Goal: Find specific page/section: Find specific page/section

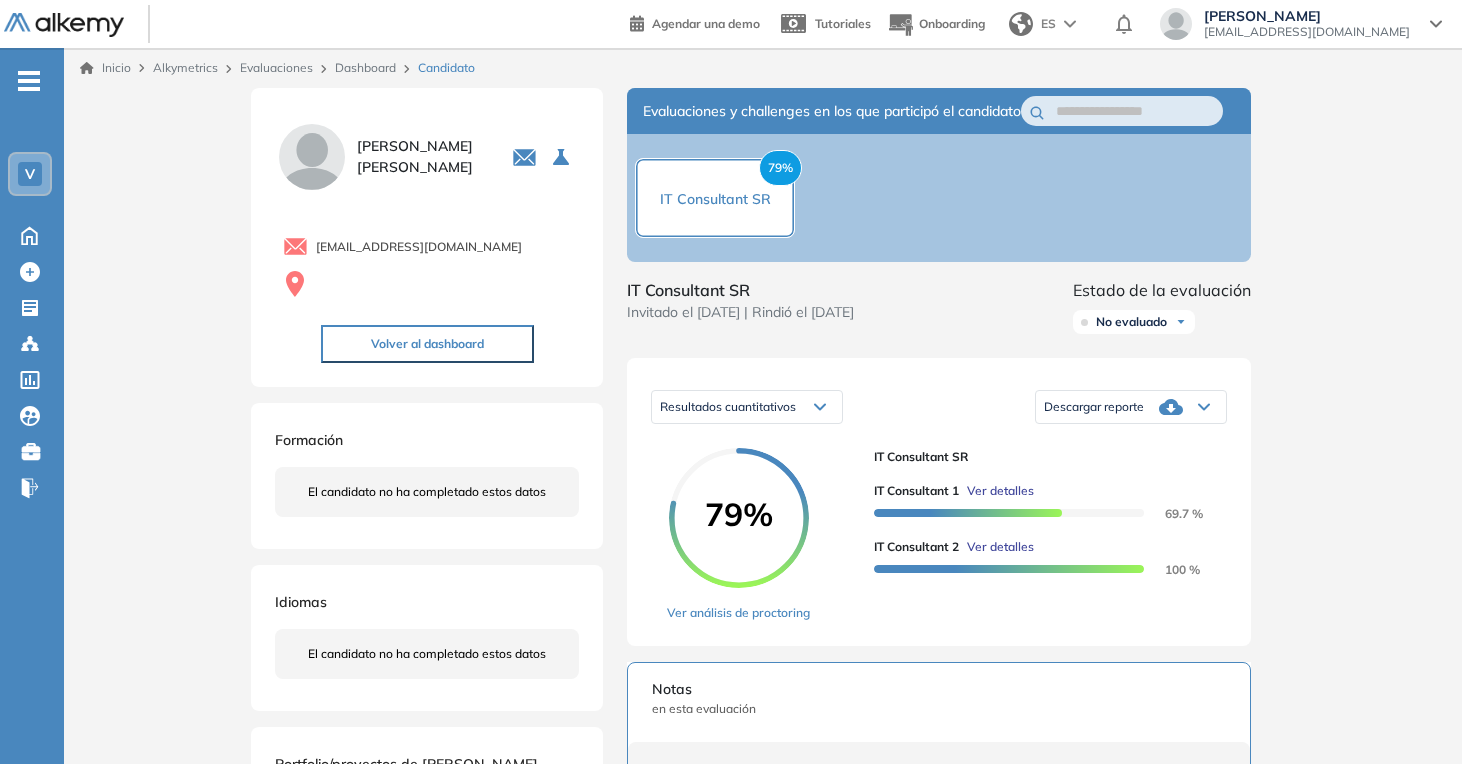
click at [371, 68] on link "Dashboard" at bounding box center [365, 67] width 61 height 15
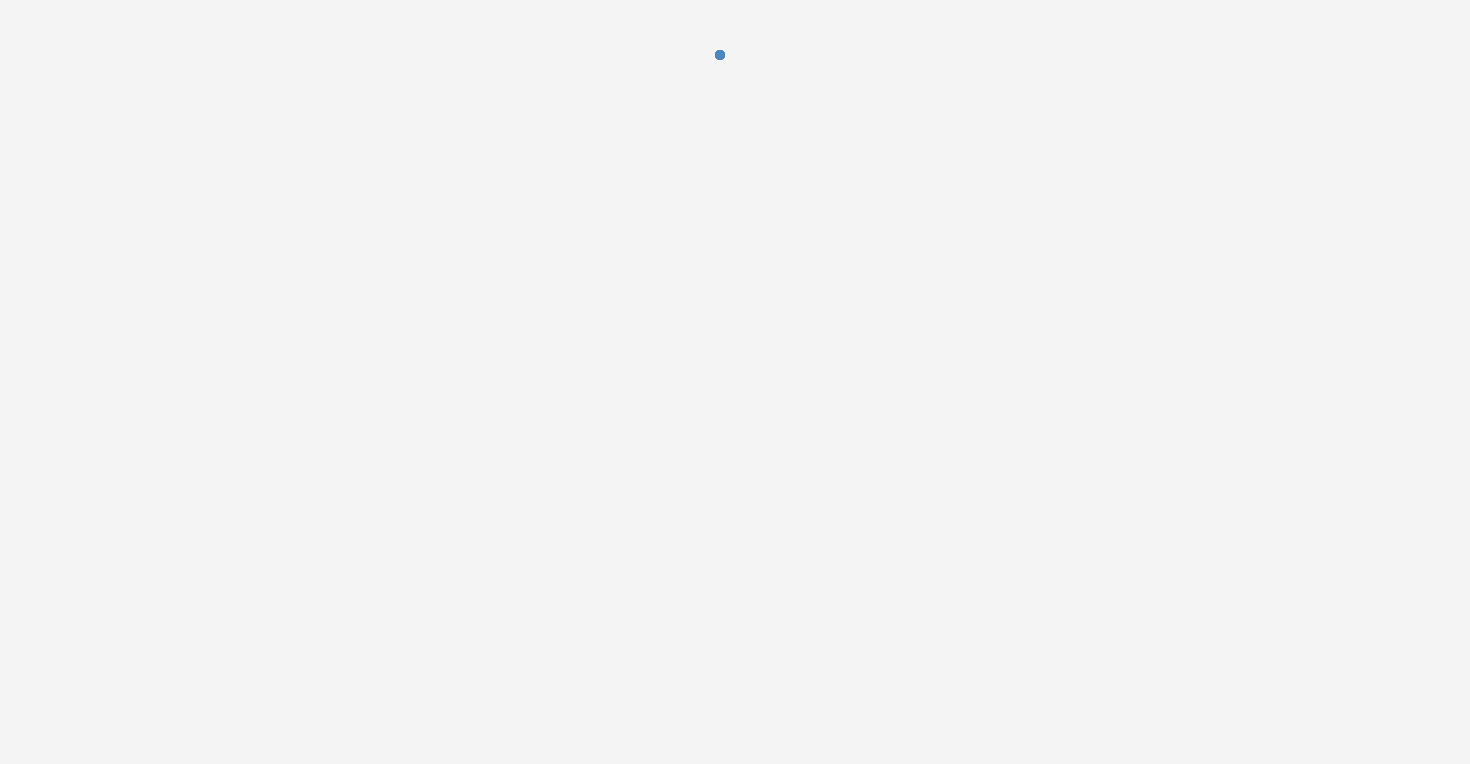
click at [1411, 143] on div at bounding box center [735, 382] width 1470 height 764
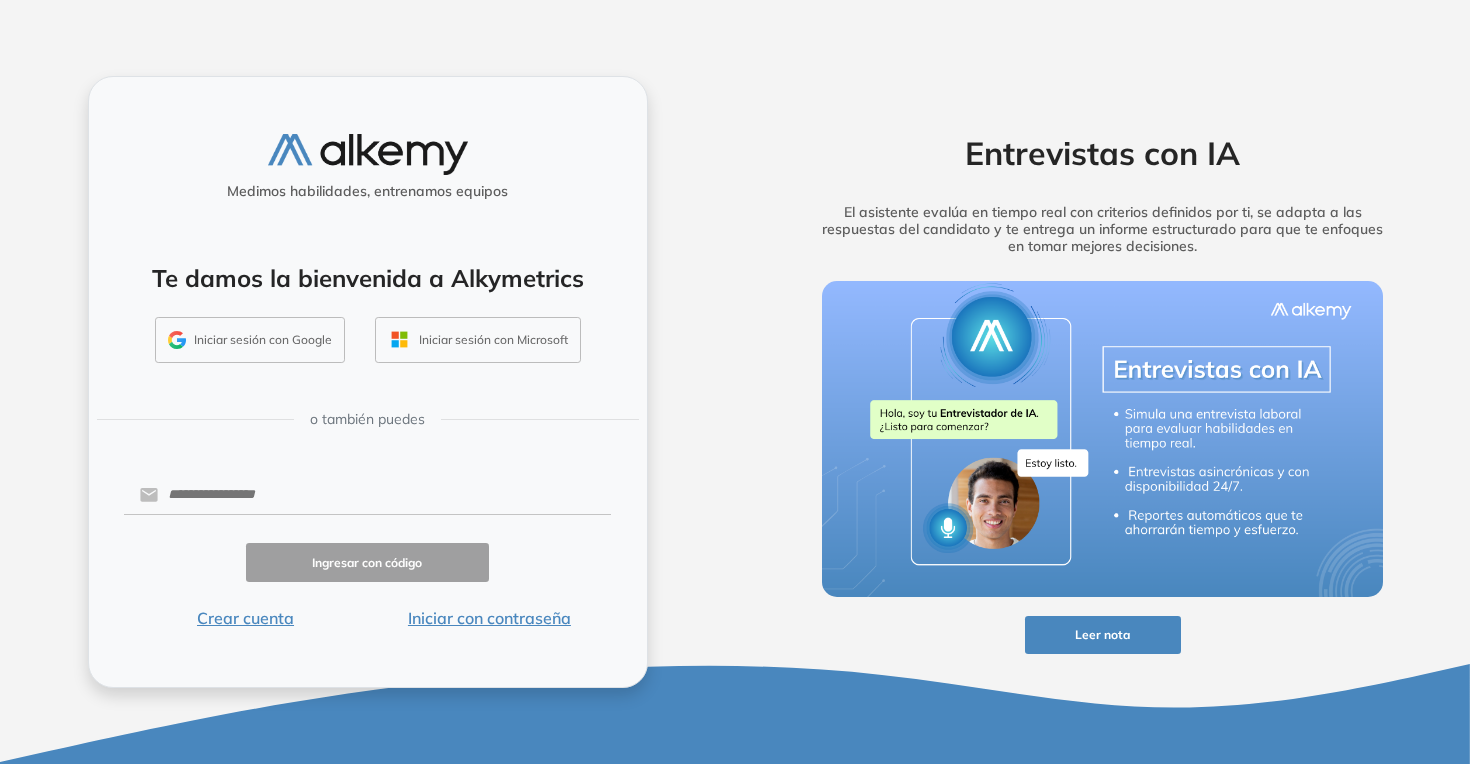
click at [489, 621] on button "Iniciar con contraseña" at bounding box center [489, 618] width 244 height 24
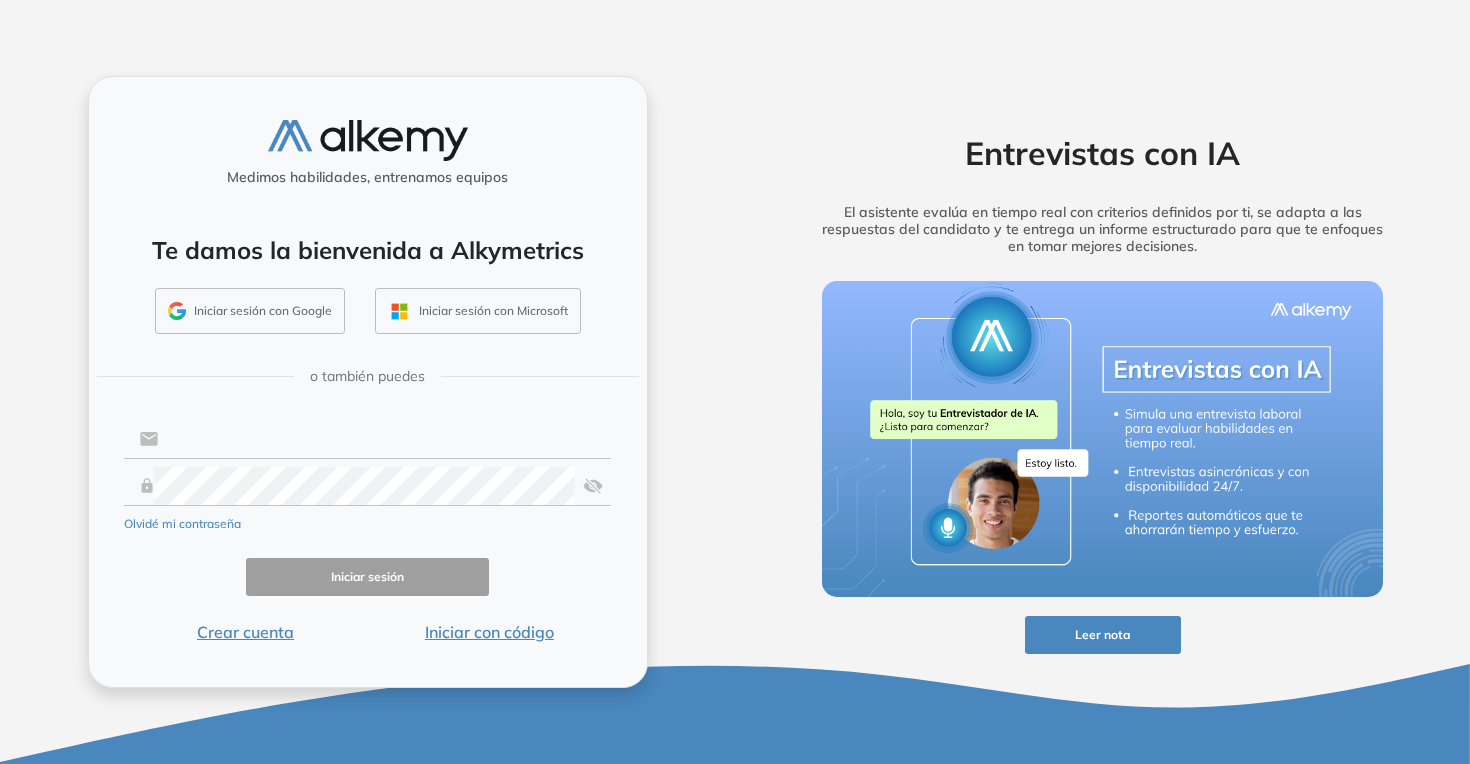
type input "**********"
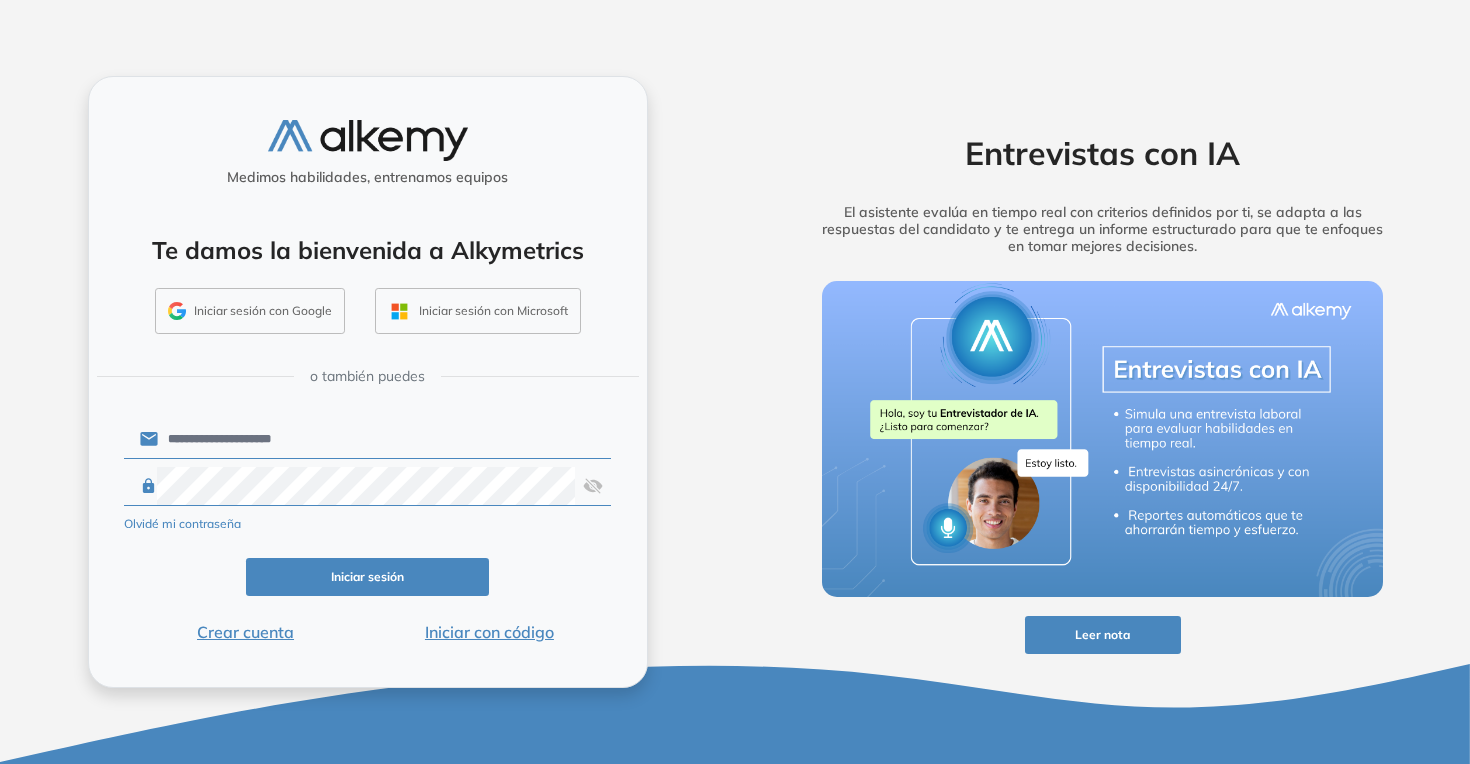
click at [389, 564] on button "Iniciar sesión" at bounding box center [368, 577] width 244 height 39
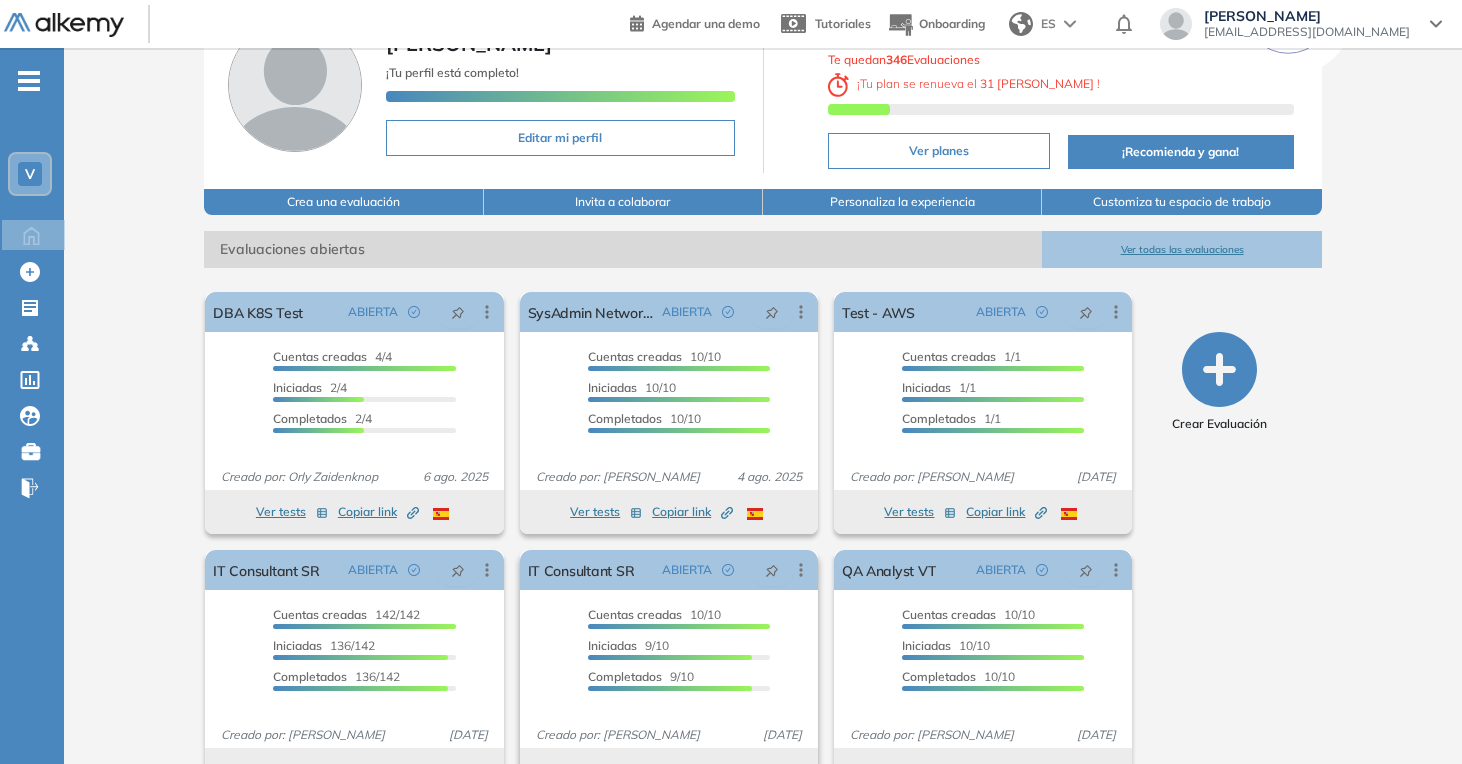
scroll to position [172, 0]
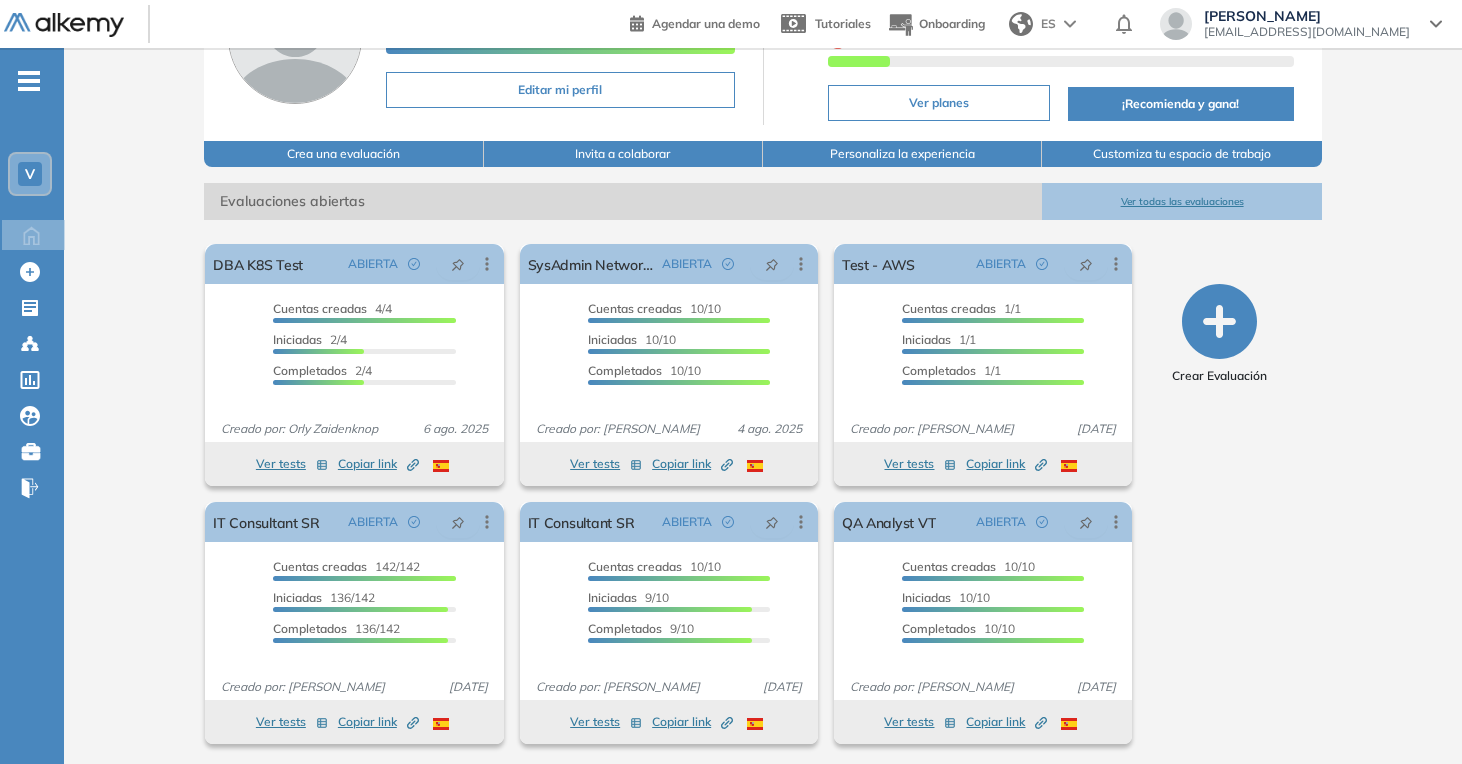
click at [1155, 189] on button "Ver todas las evaluaciones" at bounding box center [1181, 201] width 279 height 37
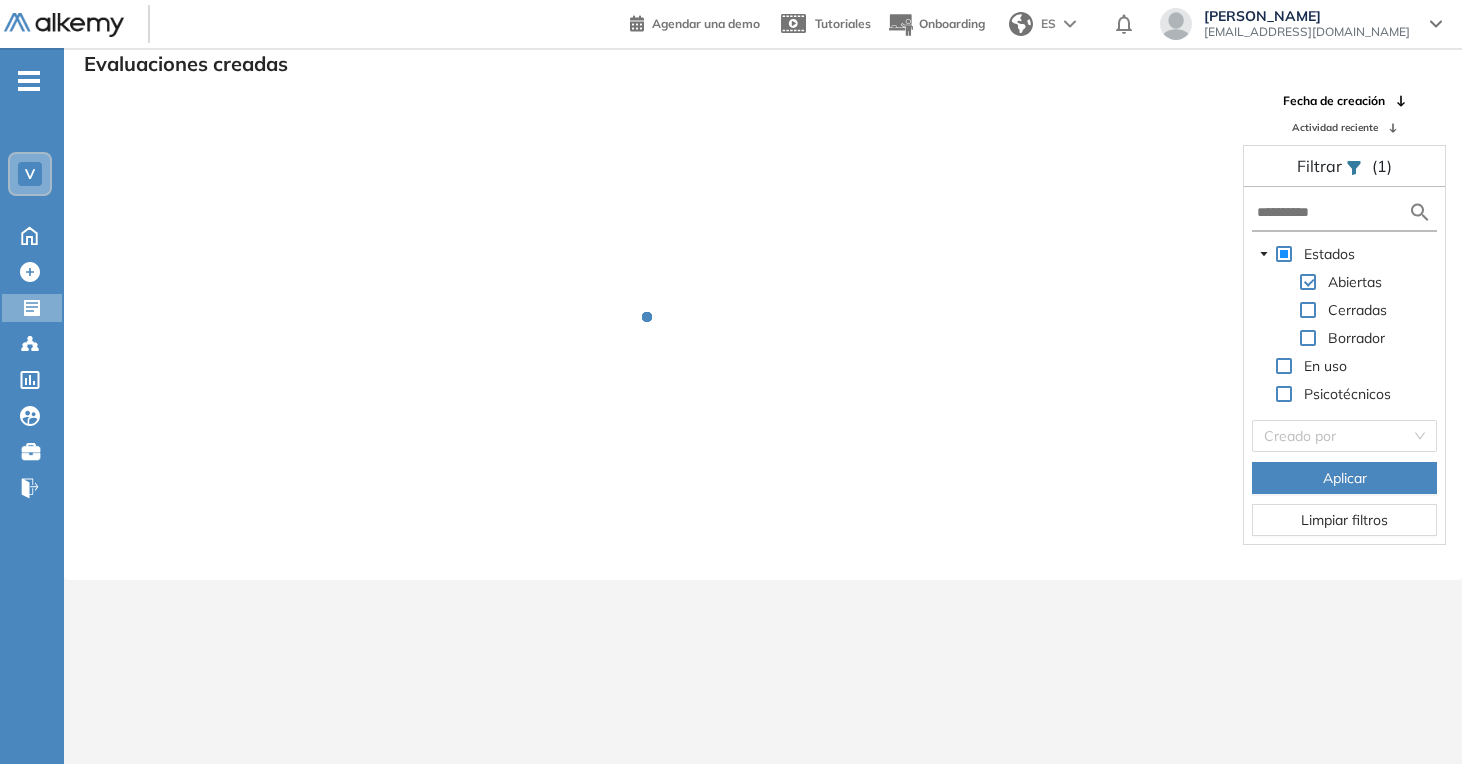
scroll to position [48, 0]
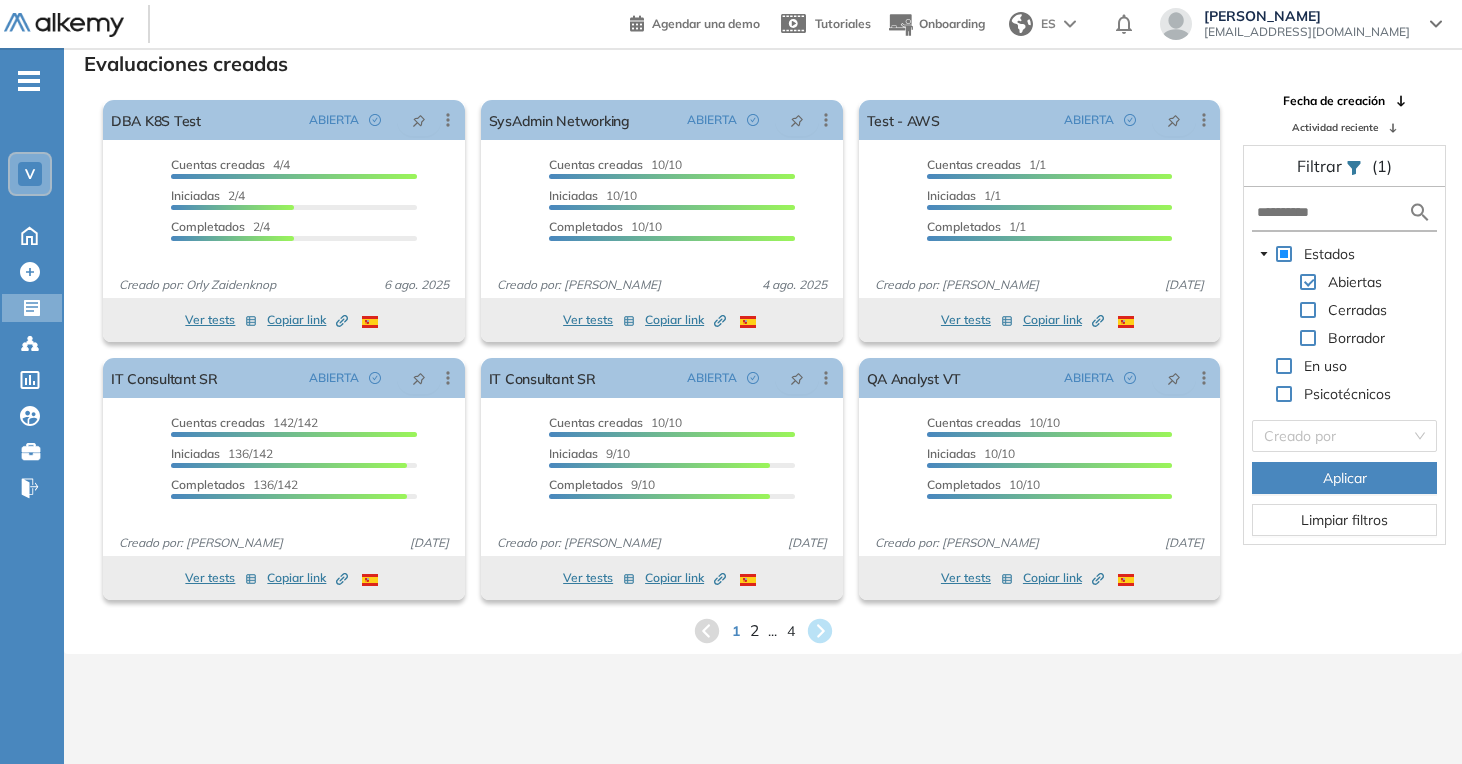
click at [749, 638] on span "2" at bounding box center [753, 630] width 9 height 23
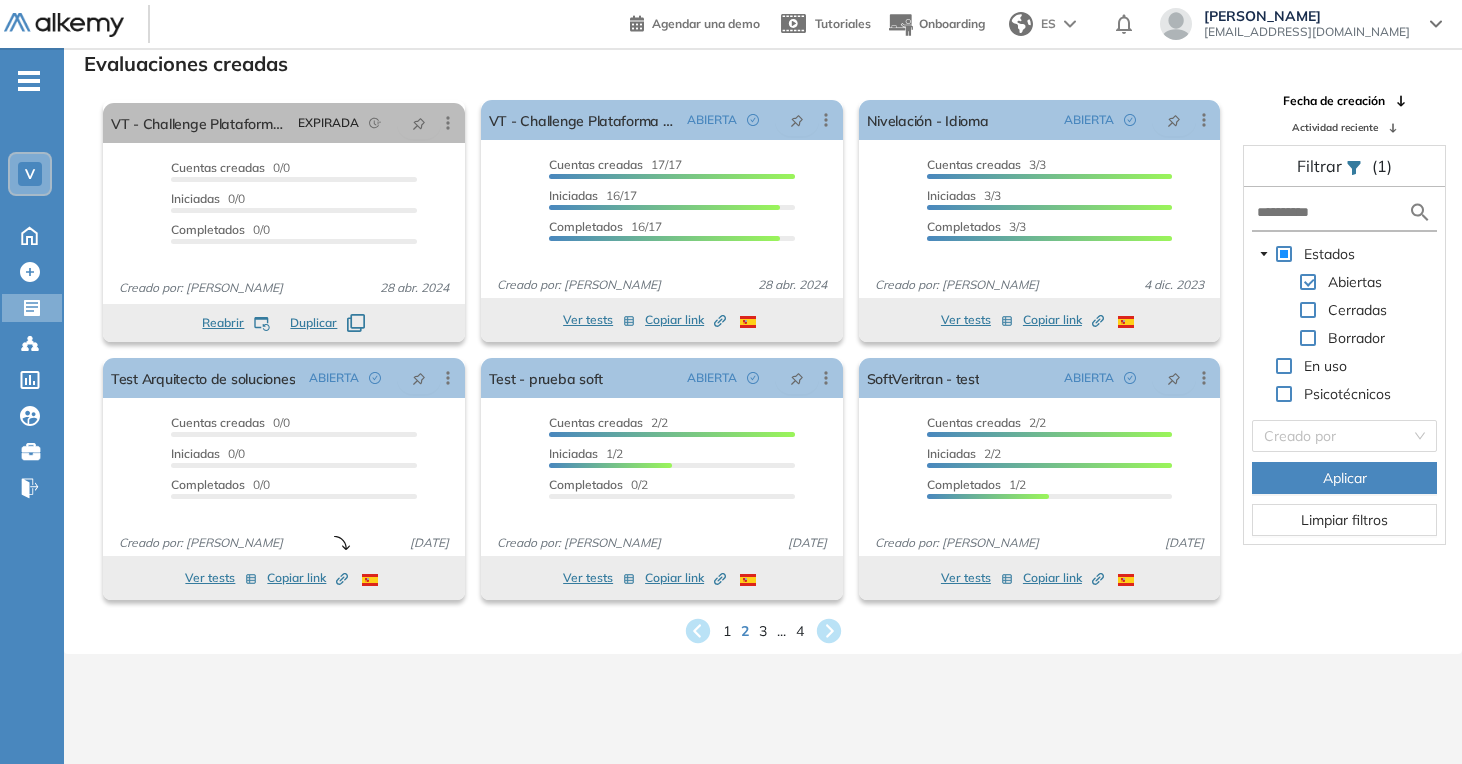
click at [768, 631] on div "1 2 3 ... 4" at bounding box center [763, 631] width 1366 height 30
click at [765, 632] on span "3" at bounding box center [762, 630] width 9 height 23
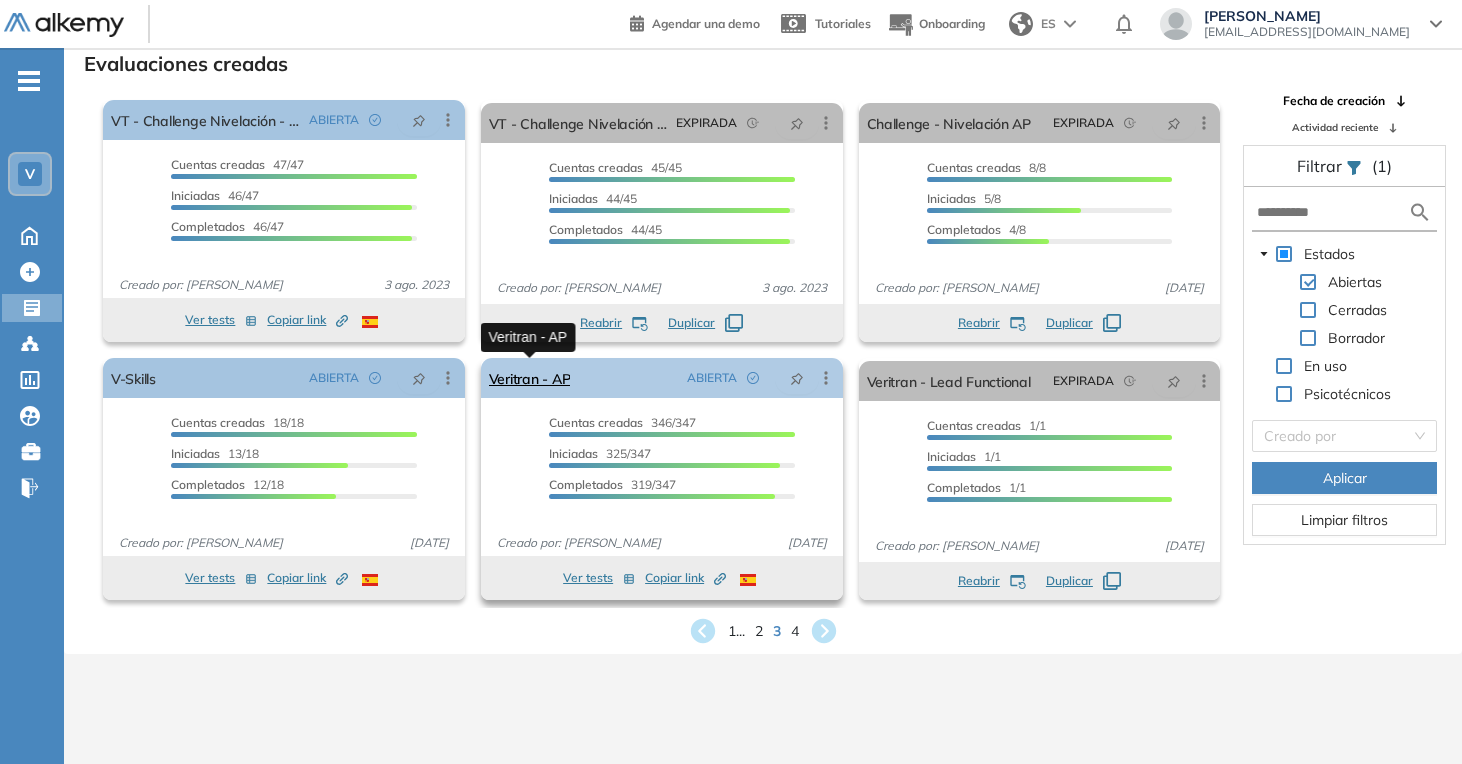
click at [555, 383] on link "Veritran - AP" at bounding box center [530, 378] width 82 height 40
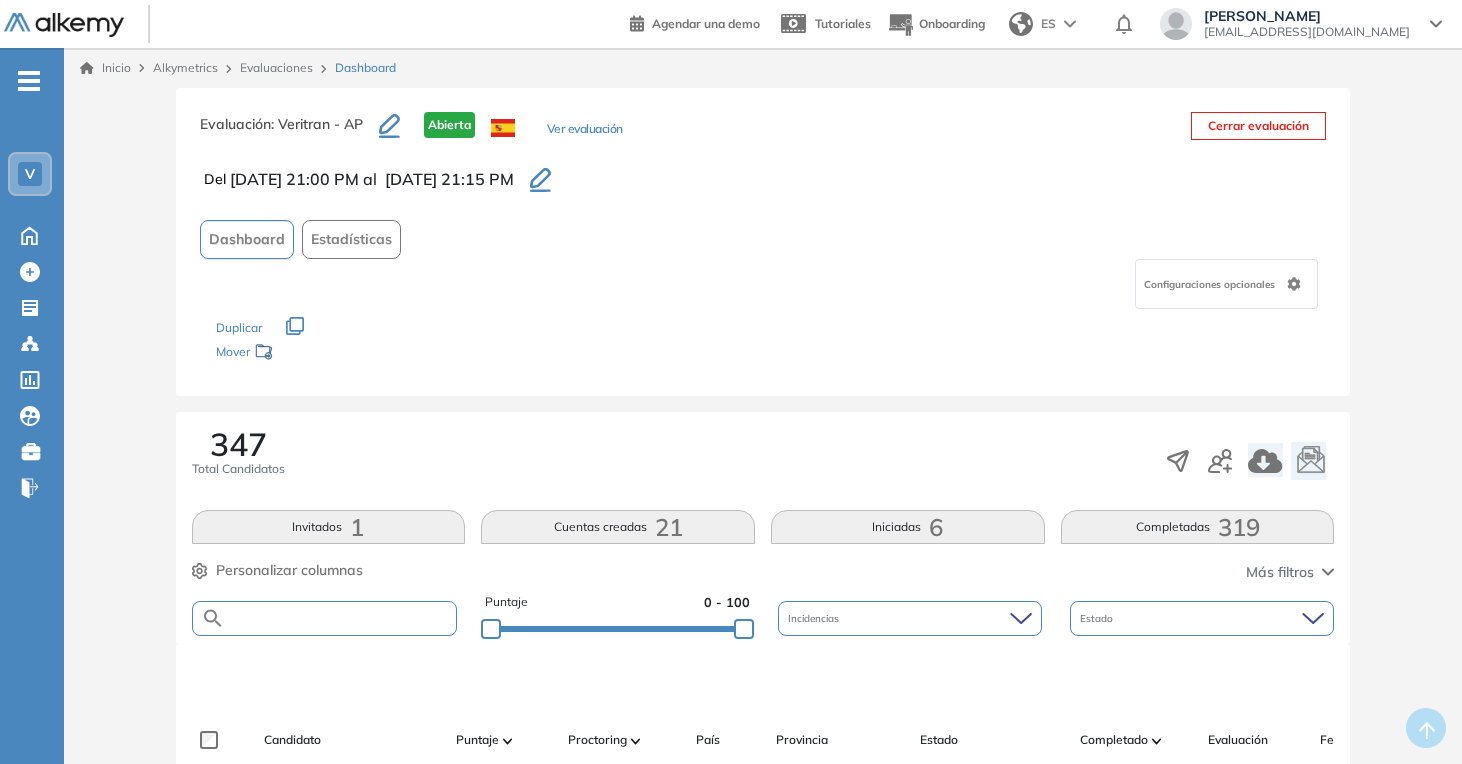
click at [307, 611] on input "text" at bounding box center [341, 618] width 232 height 15
type input "**********"
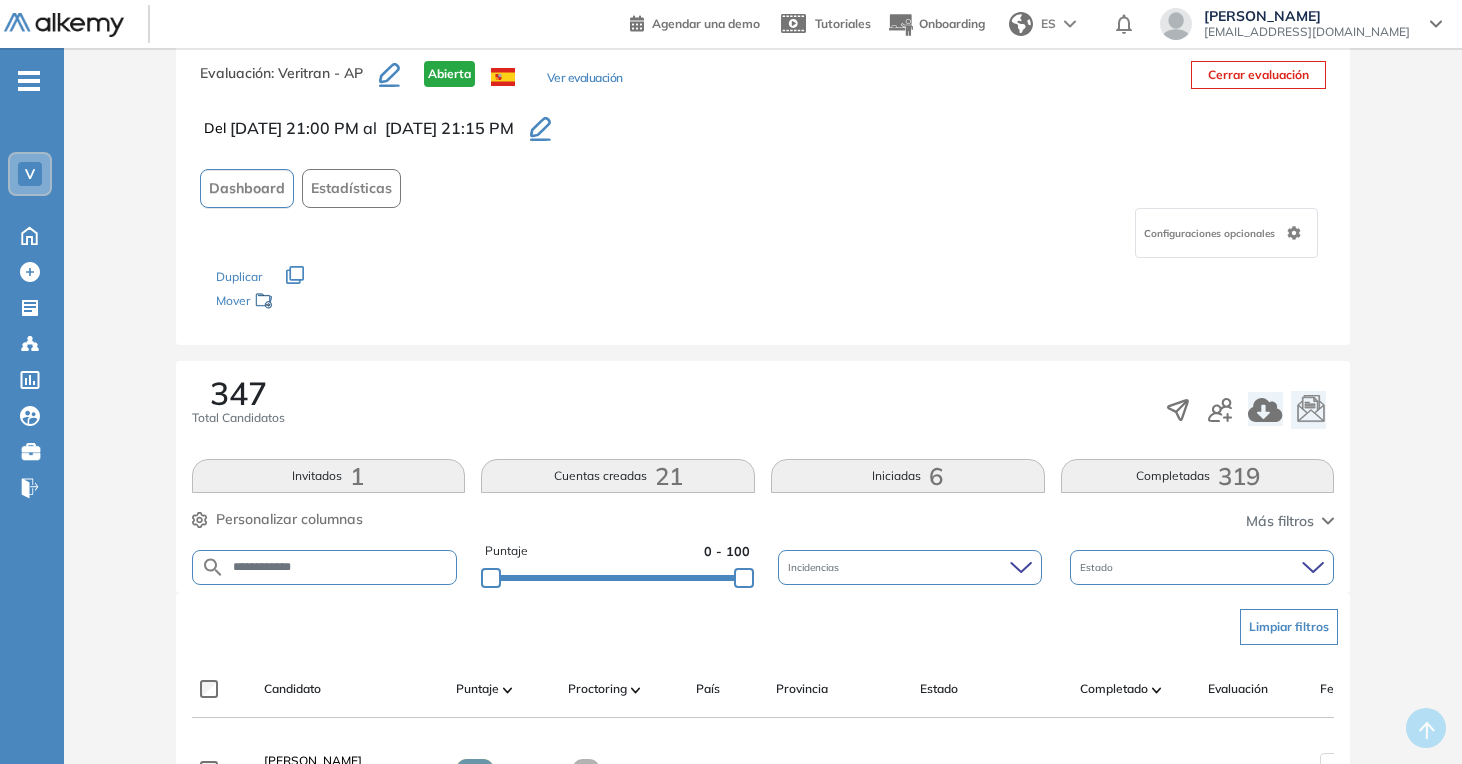
scroll to position [314, 0]
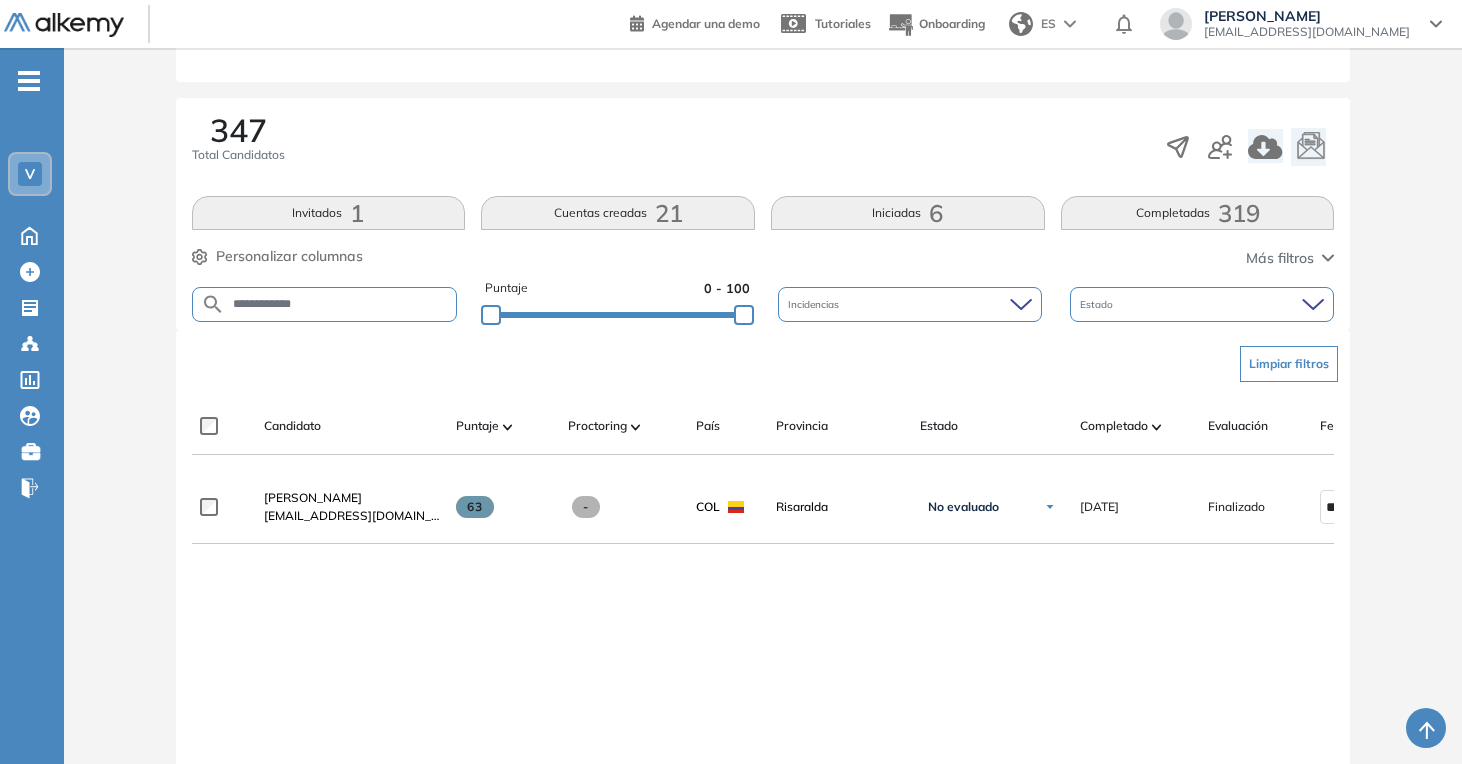
click at [319, 505] on span "Diego Lozano" at bounding box center [313, 497] width 98 height 15
